Goal: Task Accomplishment & Management: Use online tool/utility

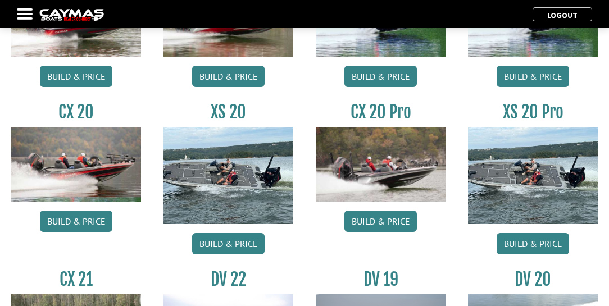
scroll to position [995, 0]
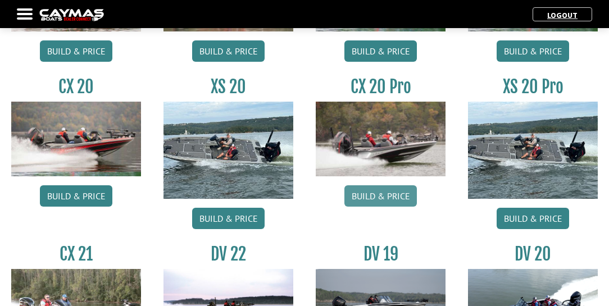
click at [380, 195] on link "Build & Price" at bounding box center [380, 195] width 72 height 21
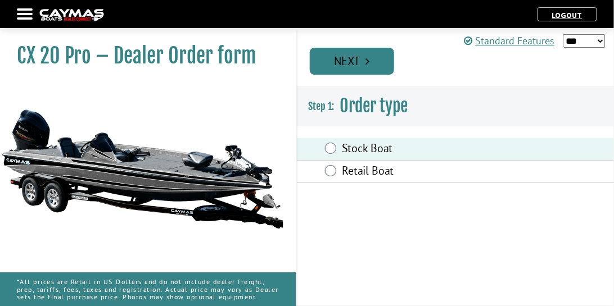
click at [380, 60] on link "Next" at bounding box center [352, 61] width 84 height 27
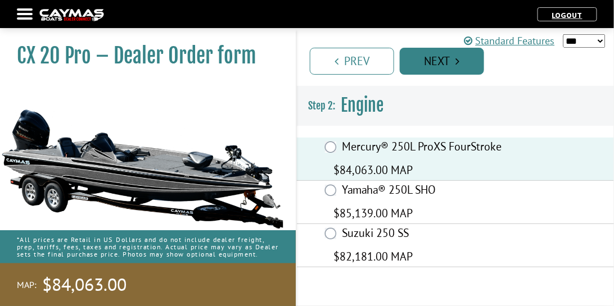
click at [473, 62] on link "Next" at bounding box center [442, 61] width 84 height 27
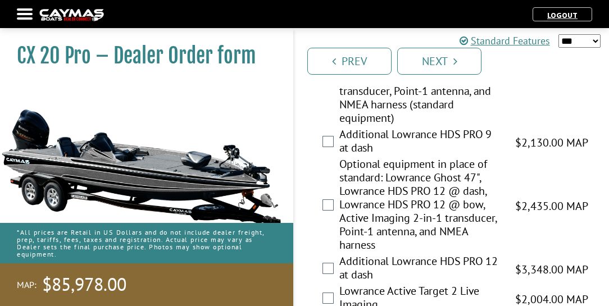
scroll to position [257, 0]
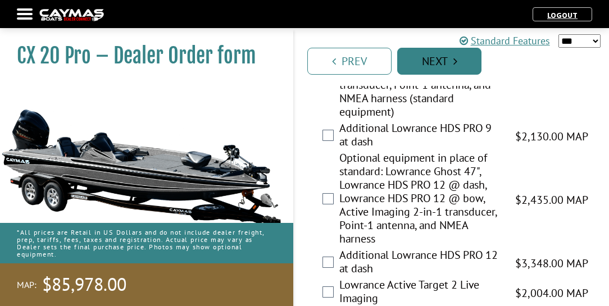
click at [461, 65] on link "Next" at bounding box center [439, 61] width 84 height 27
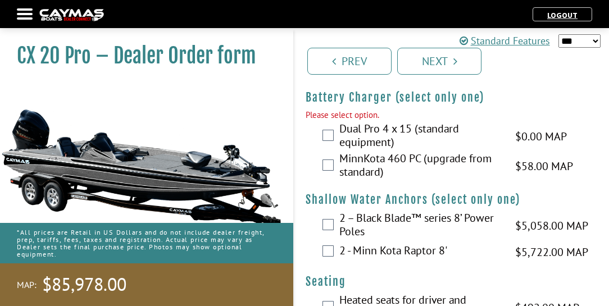
scroll to position [1287, 0]
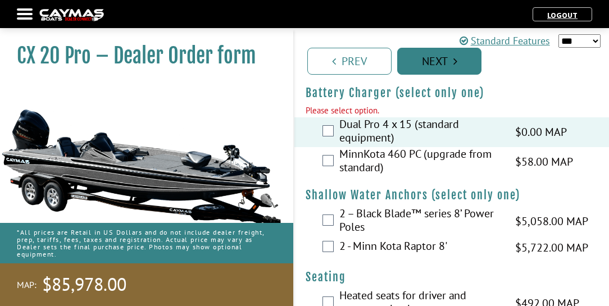
click at [448, 63] on link "Next" at bounding box center [439, 61] width 84 height 27
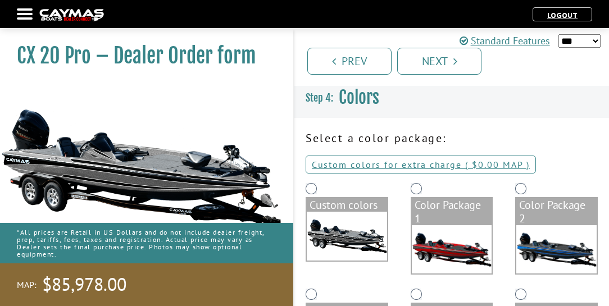
scroll to position [0, 0]
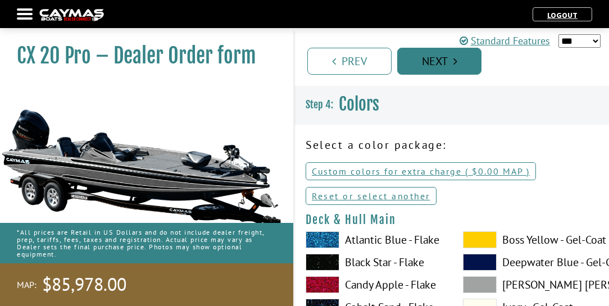
click at [454, 59] on icon "Pagination" at bounding box center [455, 61] width 4 height 11
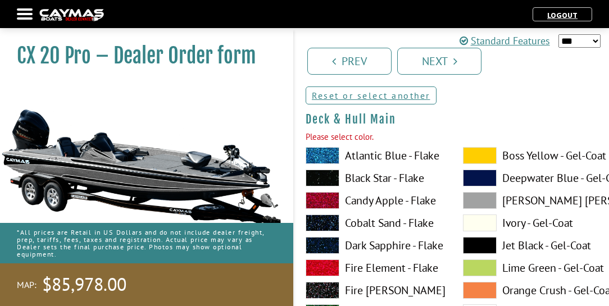
scroll to position [119, 0]
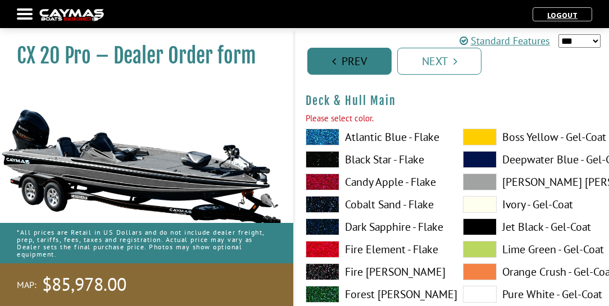
click at [324, 55] on link "Prev" at bounding box center [349, 61] width 84 height 27
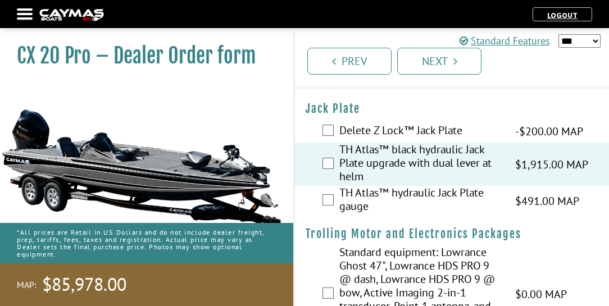
scroll to position [0, 0]
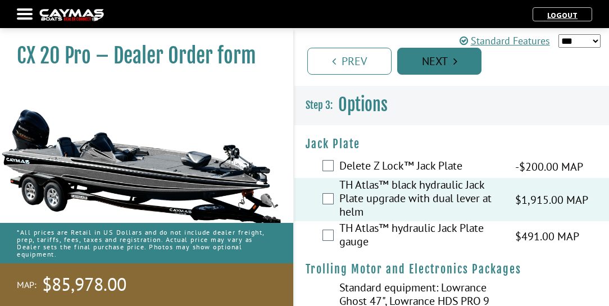
click at [458, 66] on link "Next" at bounding box center [439, 61] width 84 height 27
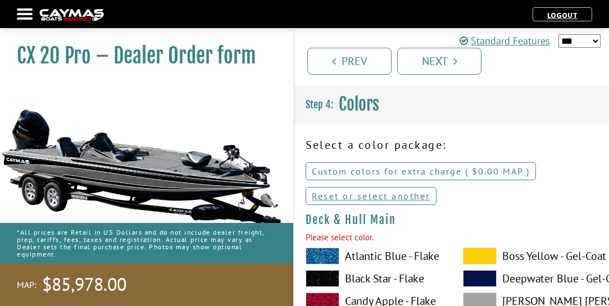
click at [378, 171] on link "Custom colors for extra charge ( $0.00 $0.00 MSRP $0.00 MAP $0.00 )" at bounding box center [421, 171] width 230 height 18
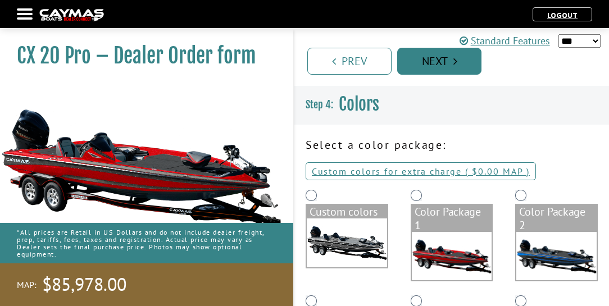
click at [462, 60] on link "Next" at bounding box center [439, 61] width 84 height 27
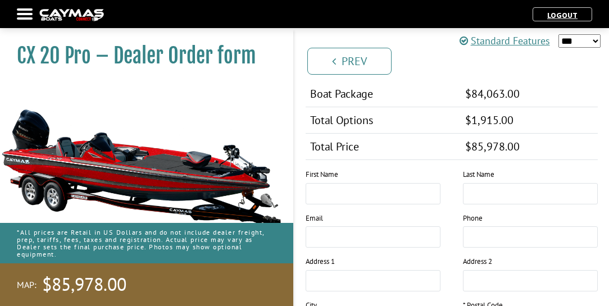
scroll to position [827, 0]
